Goal: Navigation & Orientation: Find specific page/section

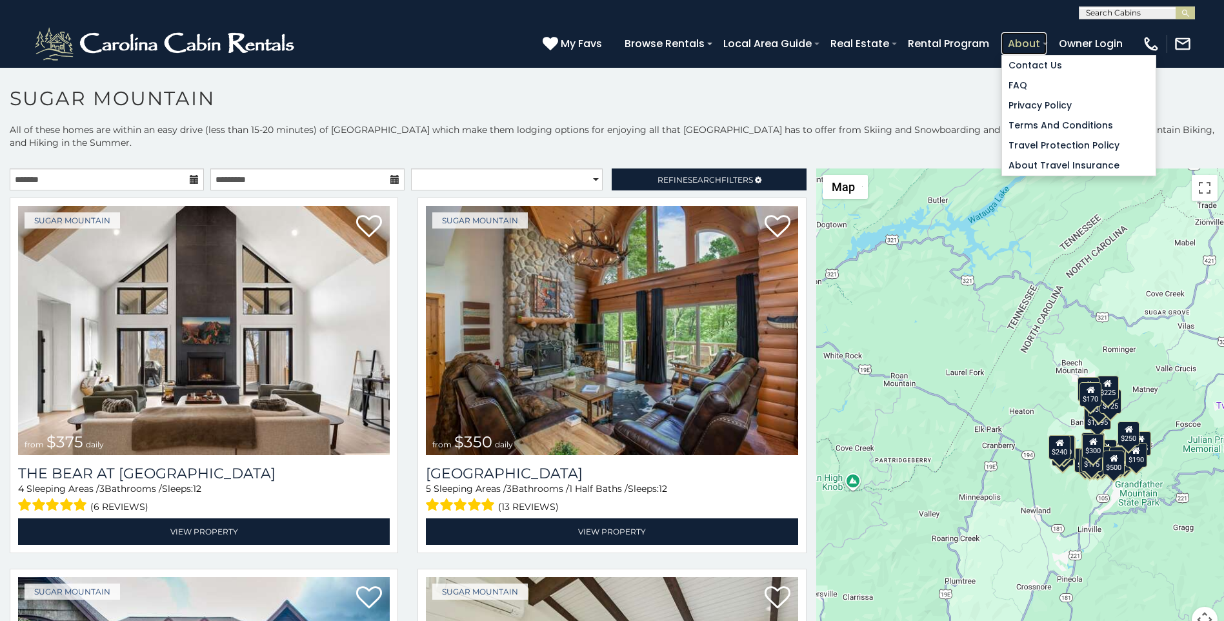
click at [1046, 39] on link "About" at bounding box center [1023, 43] width 45 height 23
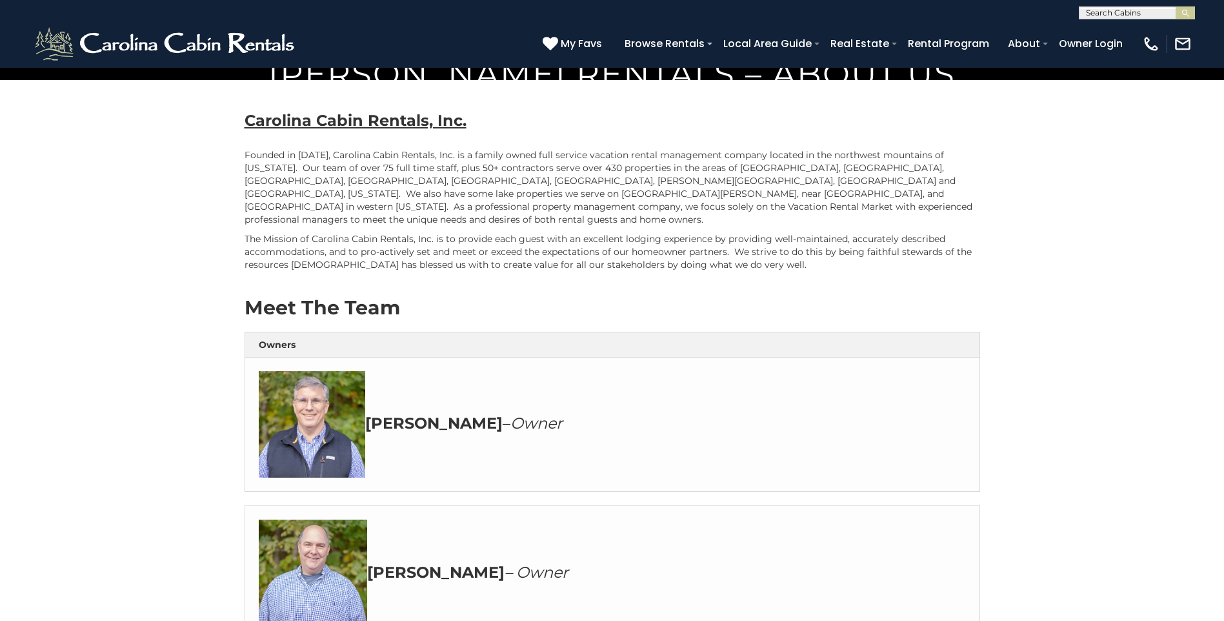
click at [855, 477] on h3 "[PERSON_NAME] – Owner" at bounding box center [612, 424] width 707 height 106
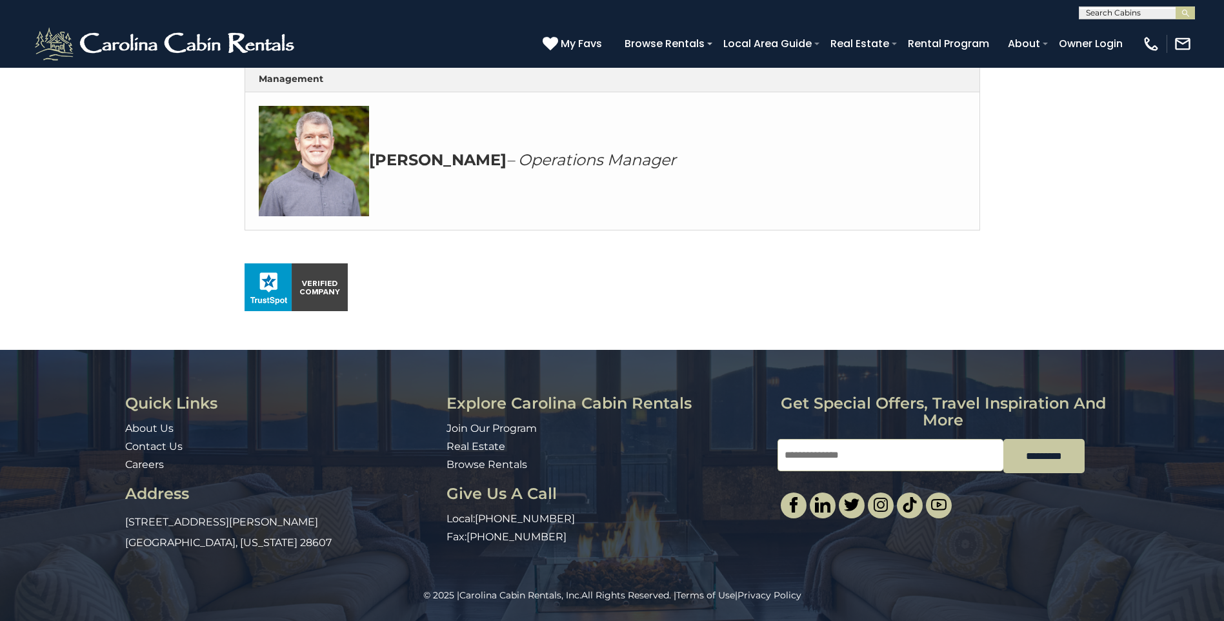
scroll to position [199, 0]
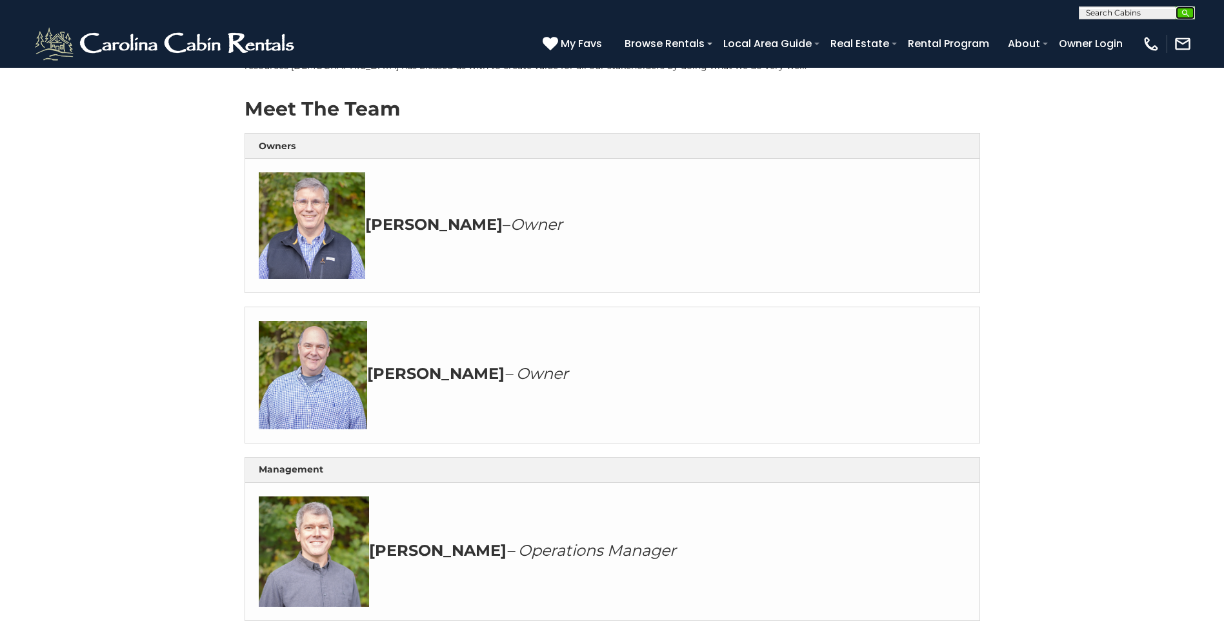
click at [1181, 11] on img "submit" at bounding box center [1186, 13] width 10 height 10
